Goal: Information Seeking & Learning: Find specific fact

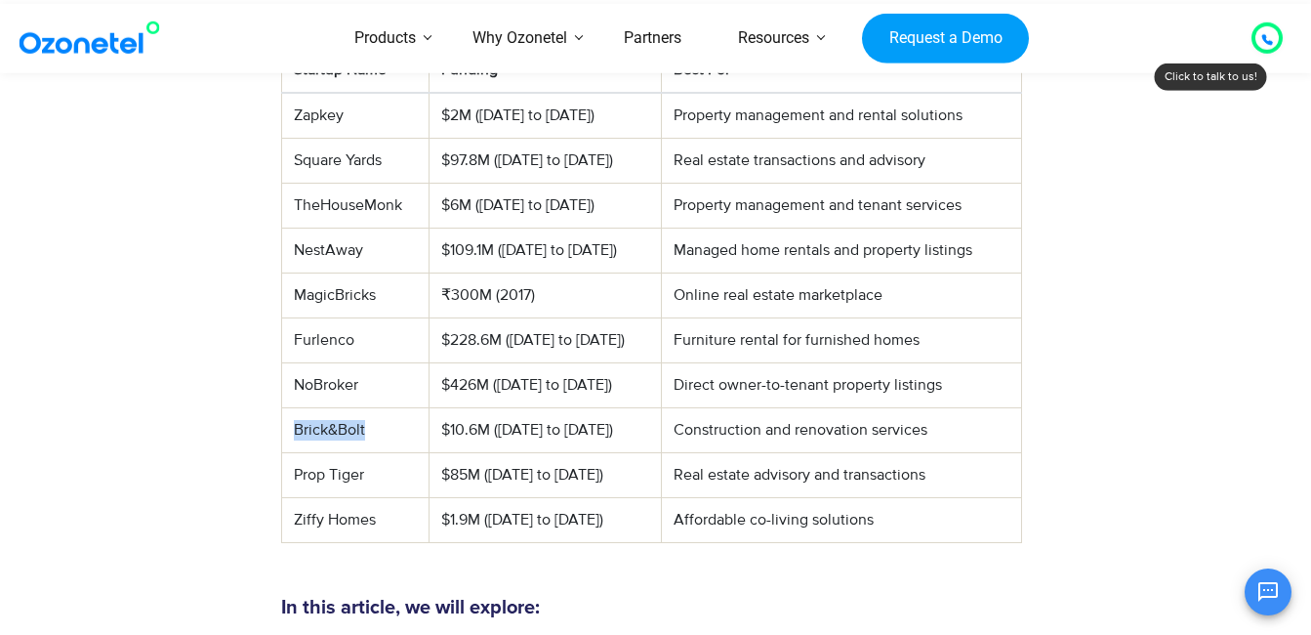
drag, startPoint x: 291, startPoint y: 397, endPoint x: 374, endPoint y: 397, distance: 83.0
click at [373, 408] on td "Brick&Bolt" at bounding box center [355, 430] width 148 height 45
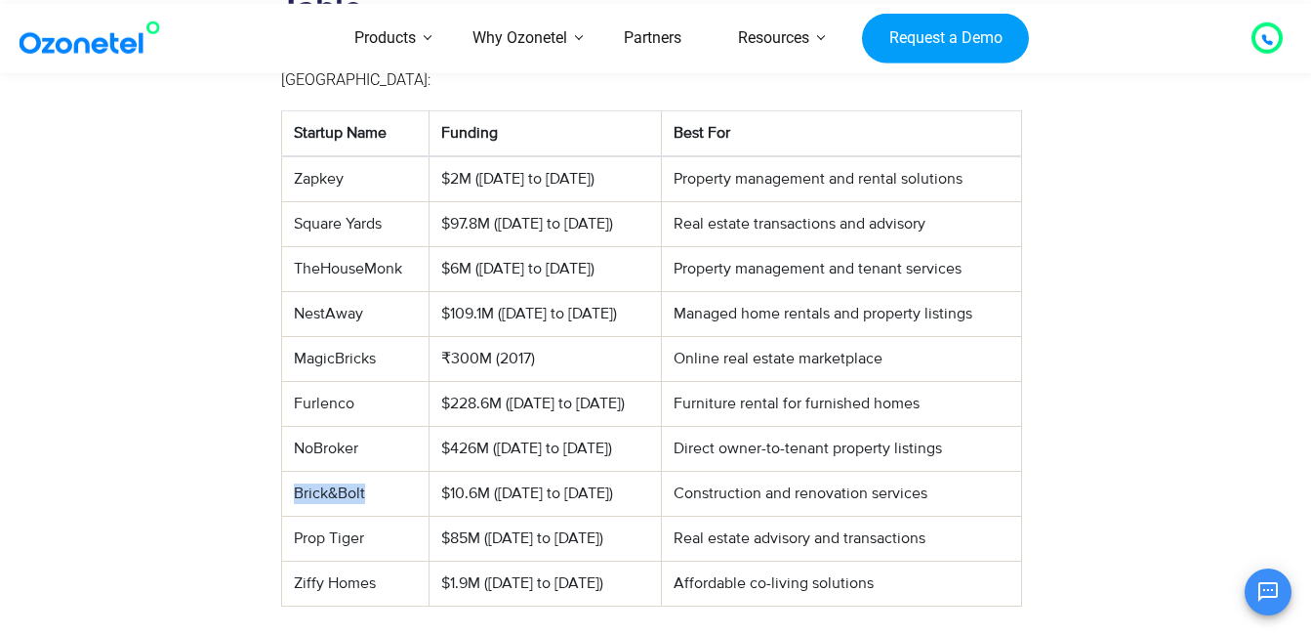
scroll to position [879, 0]
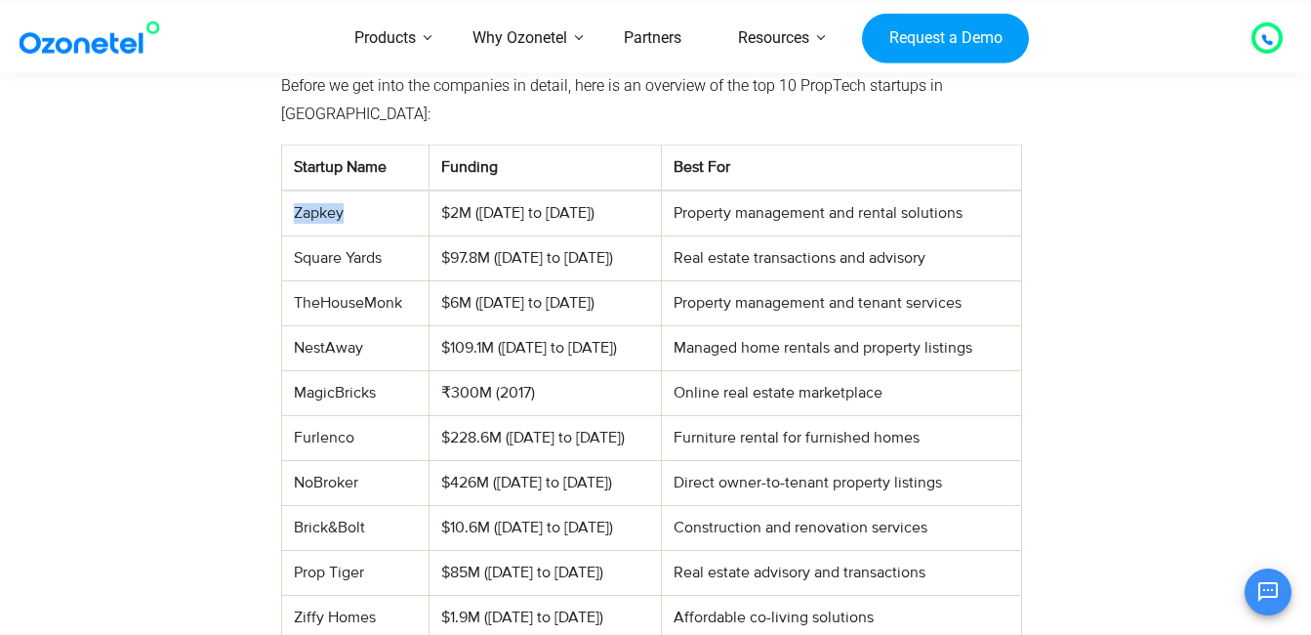
drag, startPoint x: 295, startPoint y: 181, endPoint x: 343, endPoint y: 184, distance: 47.9
click at [343, 190] on td "Zapkey" at bounding box center [355, 213] width 148 height 46
copy td "Zapkey"
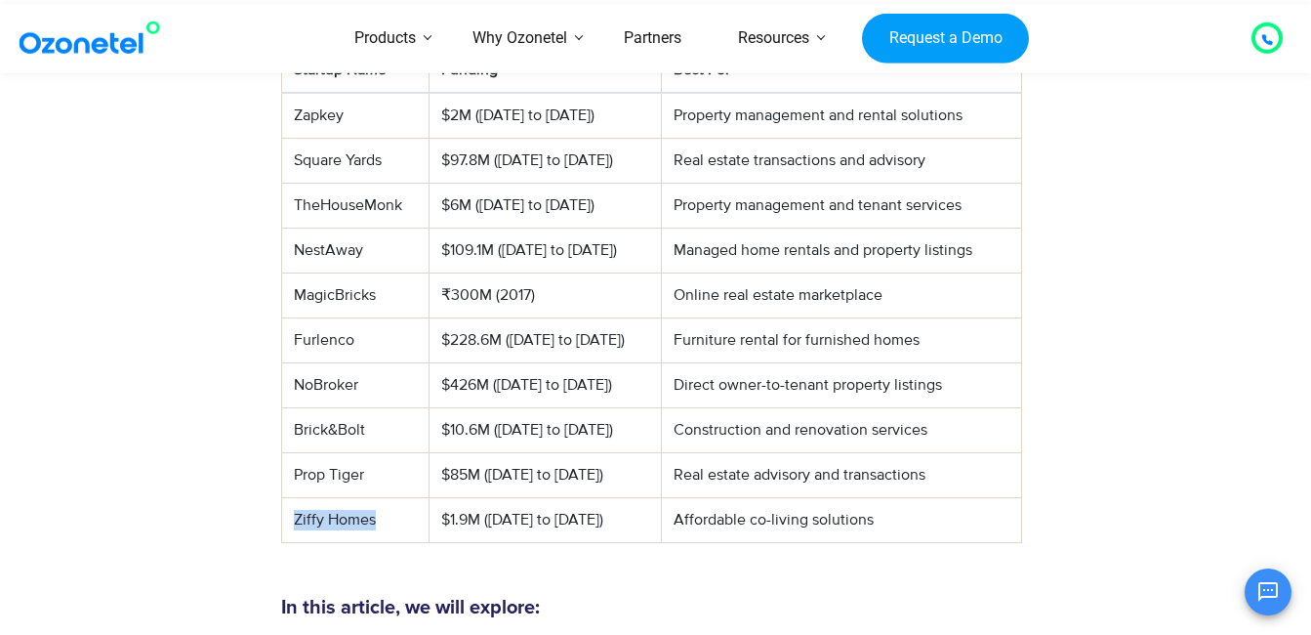
drag, startPoint x: 293, startPoint y: 491, endPoint x: 374, endPoint y: 487, distance: 81.1
click at [374, 498] on td "Ziffy Homes" at bounding box center [355, 520] width 148 height 45
copy td "Ziffy Homes"
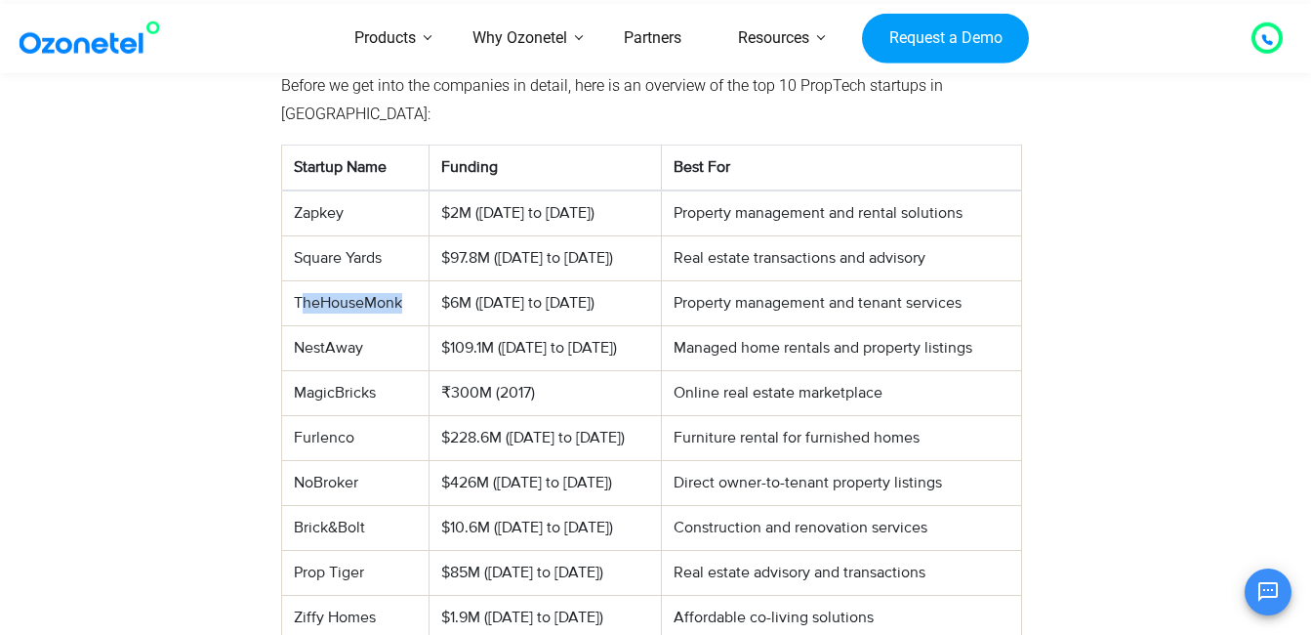
drag, startPoint x: 299, startPoint y: 272, endPoint x: 411, endPoint y: 266, distance: 112.5
click at [411, 281] on td "TheHouseMonk" at bounding box center [355, 303] width 148 height 45
drag, startPoint x: 411, startPoint y: 266, endPoint x: 393, endPoint y: 273, distance: 19.2
click at [393, 281] on td "TheHouseMonk" at bounding box center [355, 303] width 148 height 45
click at [371, 281] on td "TheHouseMonk" at bounding box center [355, 303] width 148 height 45
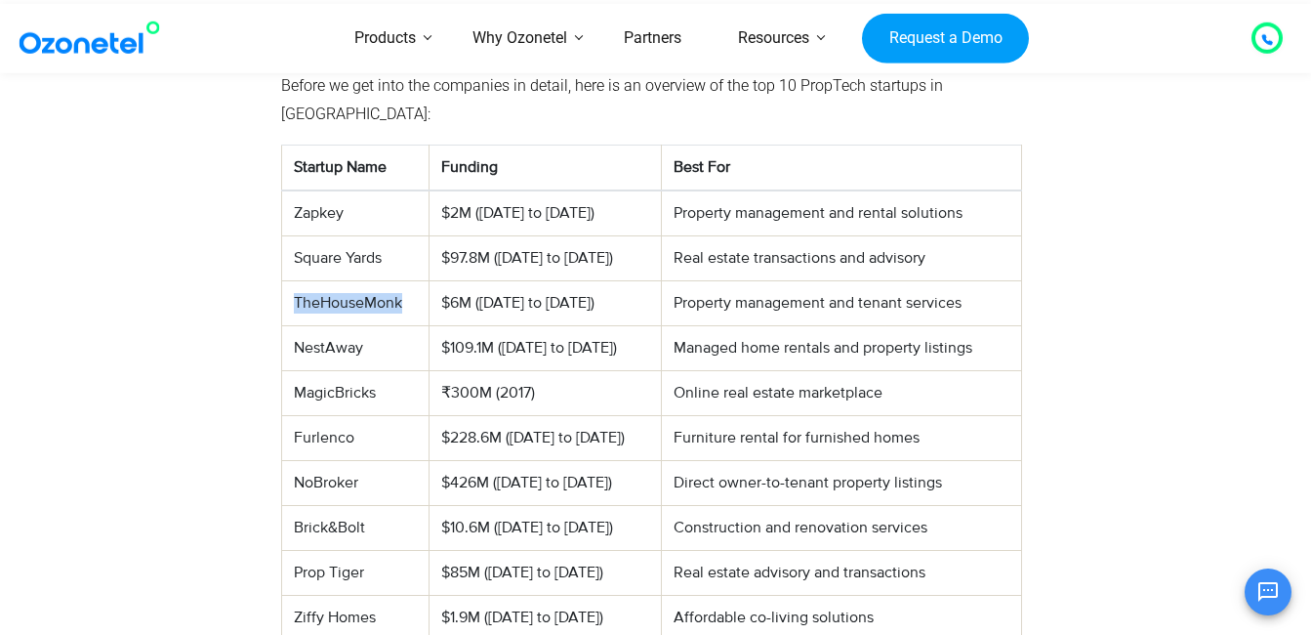
click at [371, 281] on td "TheHouseMonk" at bounding box center [355, 303] width 148 height 45
copy td "TheHouseMonk"
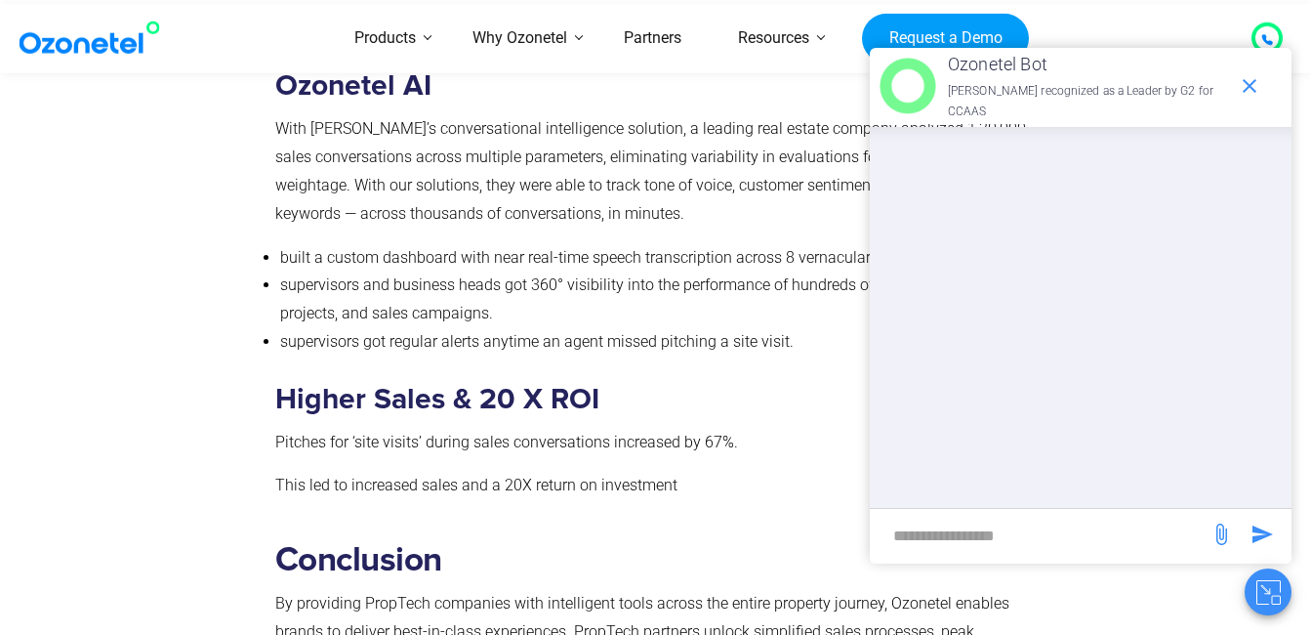
scroll to position [16013, 0]
